Goal: Navigation & Orientation: Find specific page/section

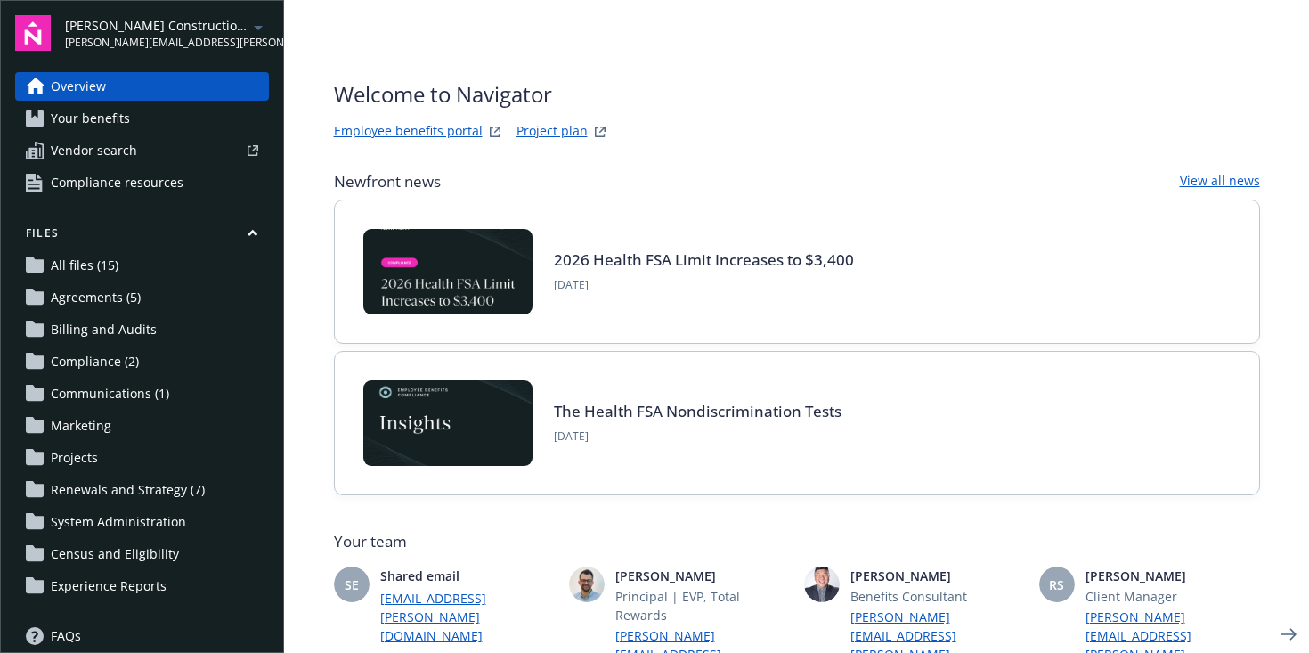
scroll to position [637, 0]
